Goal: Task Accomplishment & Management: Use online tool/utility

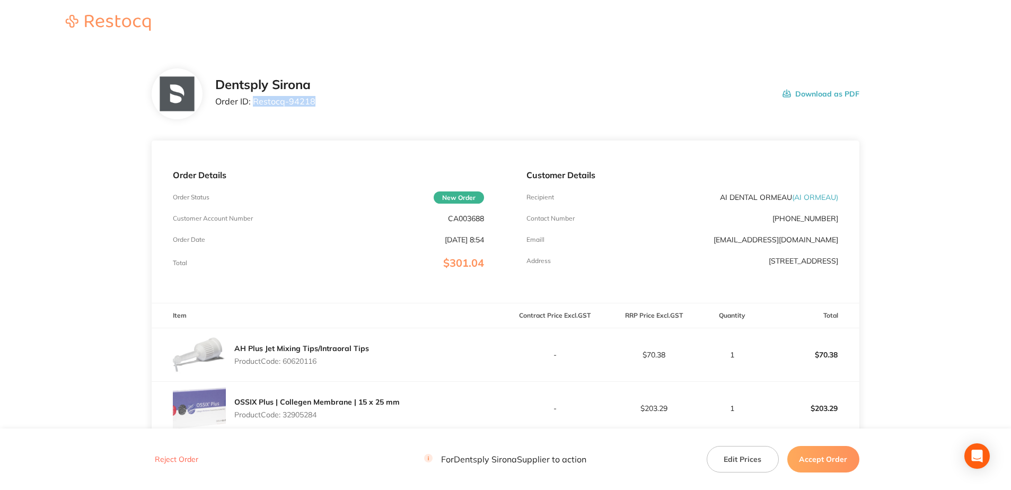
drag, startPoint x: 319, startPoint y: 101, endPoint x: 255, endPoint y: 110, distance: 64.8
click at [255, 110] on div "Dentsply Sirona Order ID: Restocq- 94218 Download as PDF" at bounding box center [537, 93] width 644 height 33
copy p "Restocq- 94218"
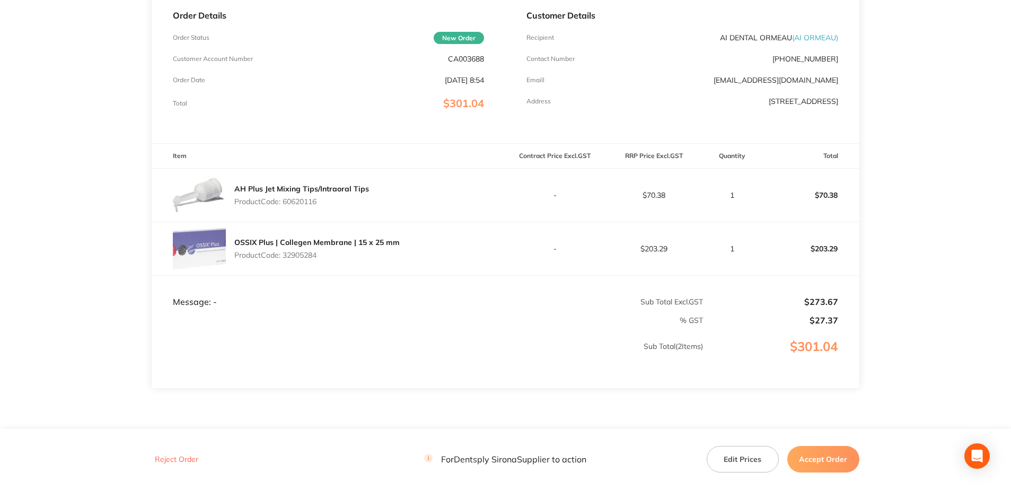
scroll to position [204, 0]
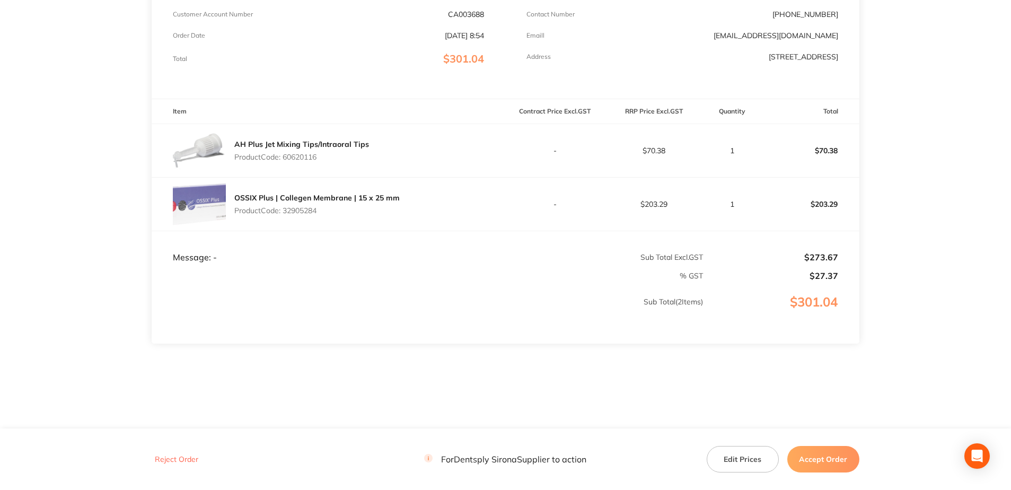
drag, startPoint x: 323, startPoint y: 160, endPoint x: 285, endPoint y: 159, distance: 38.2
click at [285, 159] on p "Product Code: 60620116" at bounding box center [301, 157] width 135 height 8
copy p "60620116"
drag, startPoint x: 330, startPoint y: 212, endPoint x: 284, endPoint y: 213, distance: 45.6
click at [284, 213] on p "Product Code: 32905284" at bounding box center [316, 210] width 165 height 8
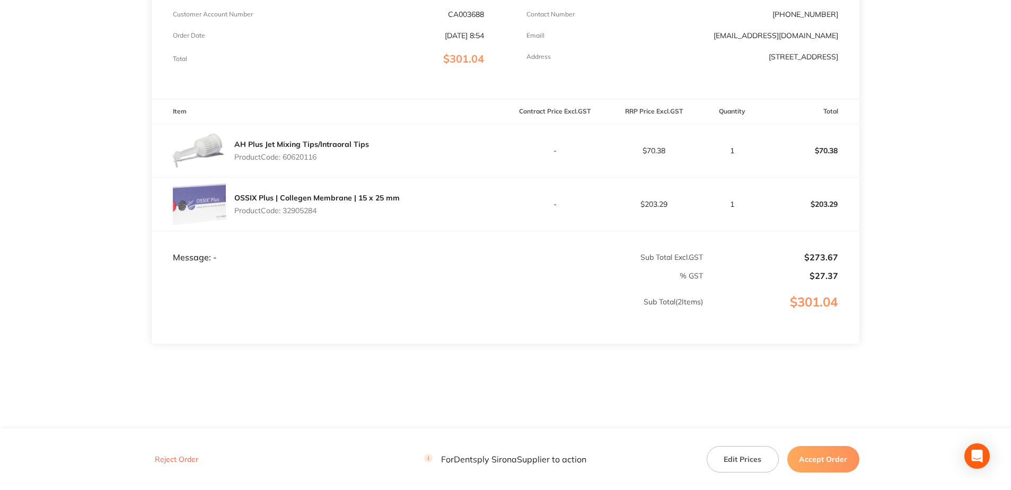
copy p "32905284"
click at [835, 454] on button "Accept Order" at bounding box center [824, 459] width 72 height 27
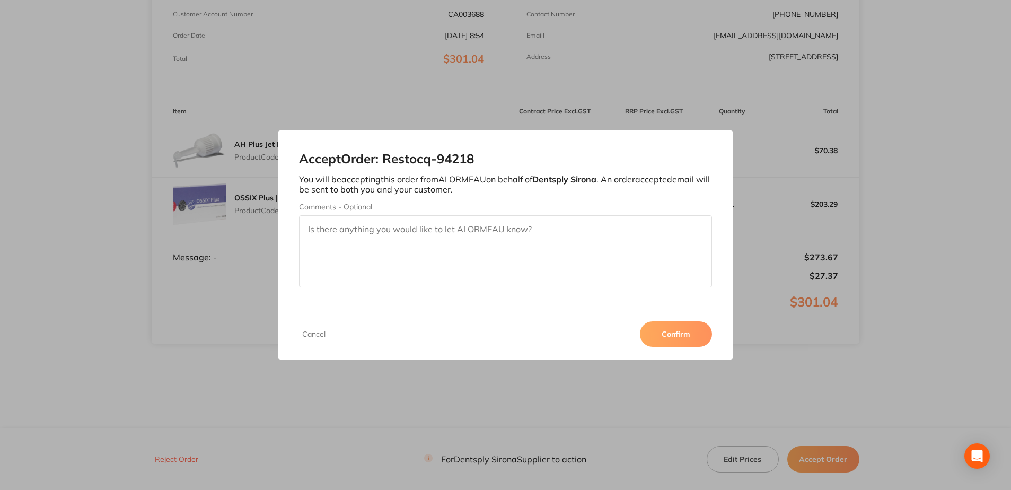
click at [668, 333] on button "Confirm" at bounding box center [676, 333] width 72 height 25
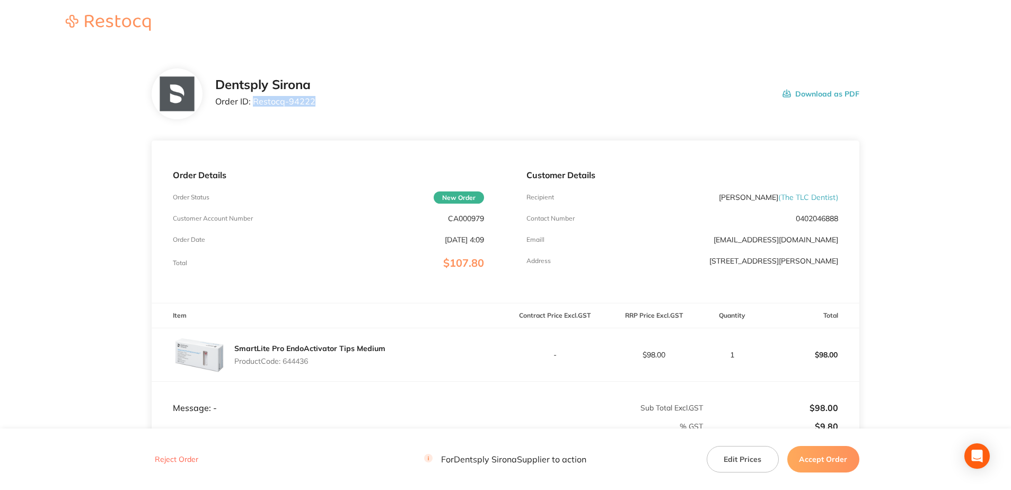
drag, startPoint x: 309, startPoint y: 106, endPoint x: 254, endPoint y: 106, distance: 54.6
click at [254, 106] on div "Dentsply Sirona Order ID: Restocq- 94222 Download as PDF" at bounding box center [537, 93] width 644 height 33
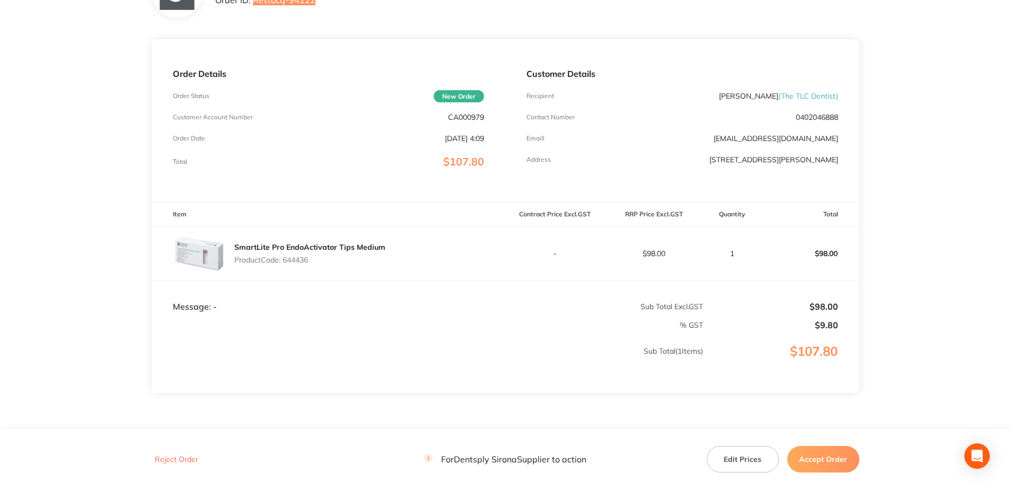
scroll to position [106, 0]
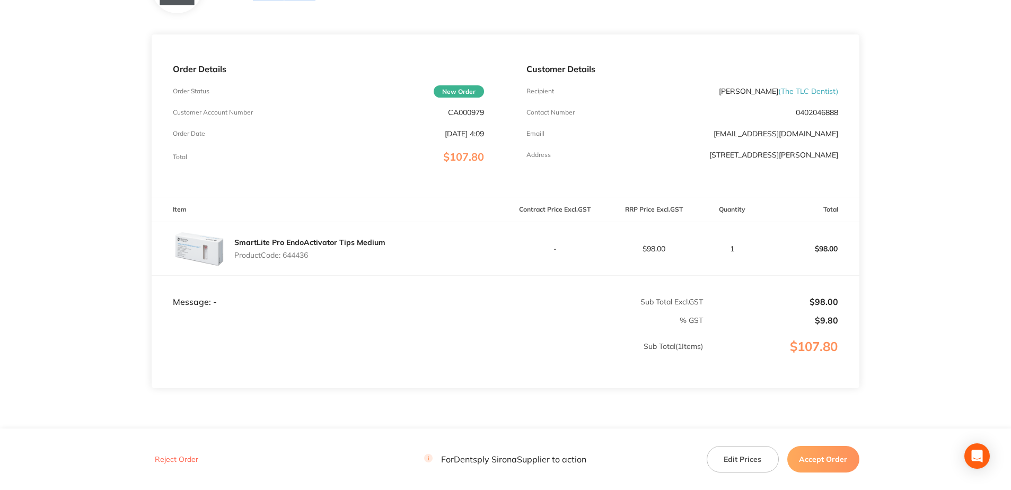
drag, startPoint x: 309, startPoint y: 255, endPoint x: 284, endPoint y: 259, distance: 25.8
click at [284, 259] on p "Product Code: 644436" at bounding box center [309, 255] width 151 height 8
copy p "644436"
drag, startPoint x: 842, startPoint y: 463, endPoint x: 833, endPoint y: 462, distance: 8.5
click at [842, 463] on button "Accept Order" at bounding box center [824, 459] width 72 height 27
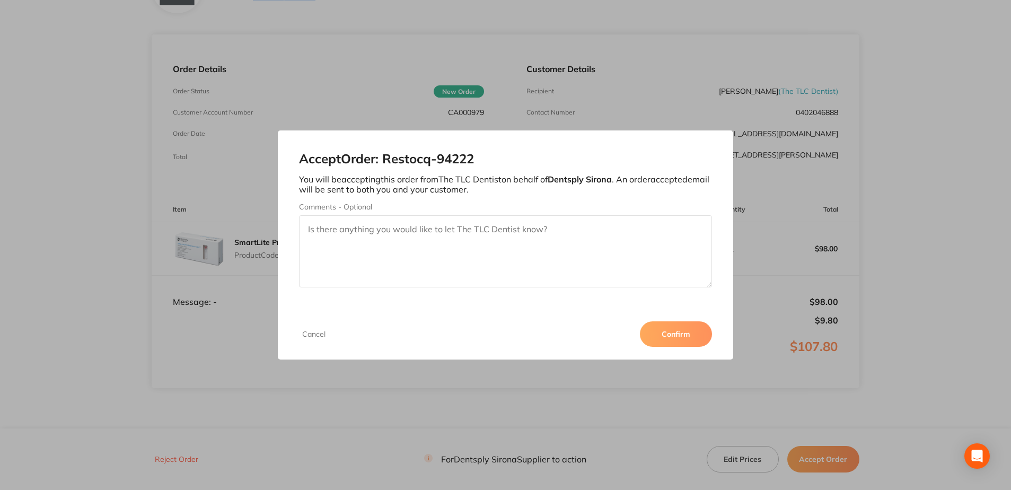
click at [672, 340] on button "Confirm" at bounding box center [676, 333] width 72 height 25
